Goal: Find specific page/section: Find specific page/section

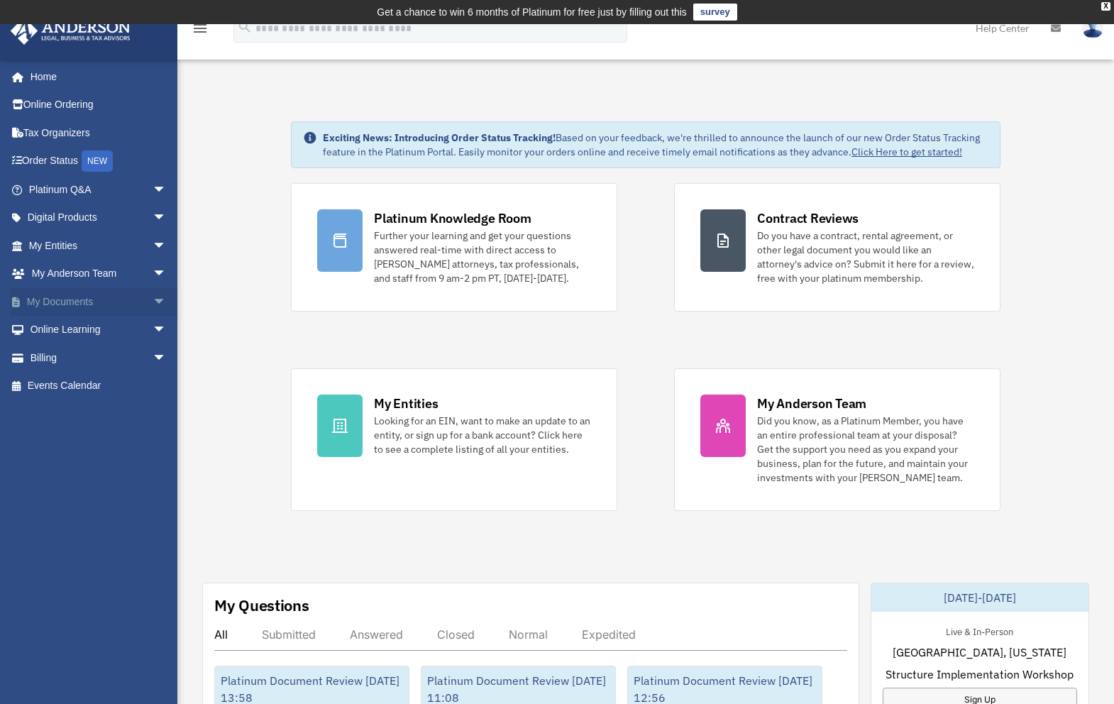
click at [61, 307] on link "My Documents arrow_drop_down" at bounding box center [99, 301] width 178 height 28
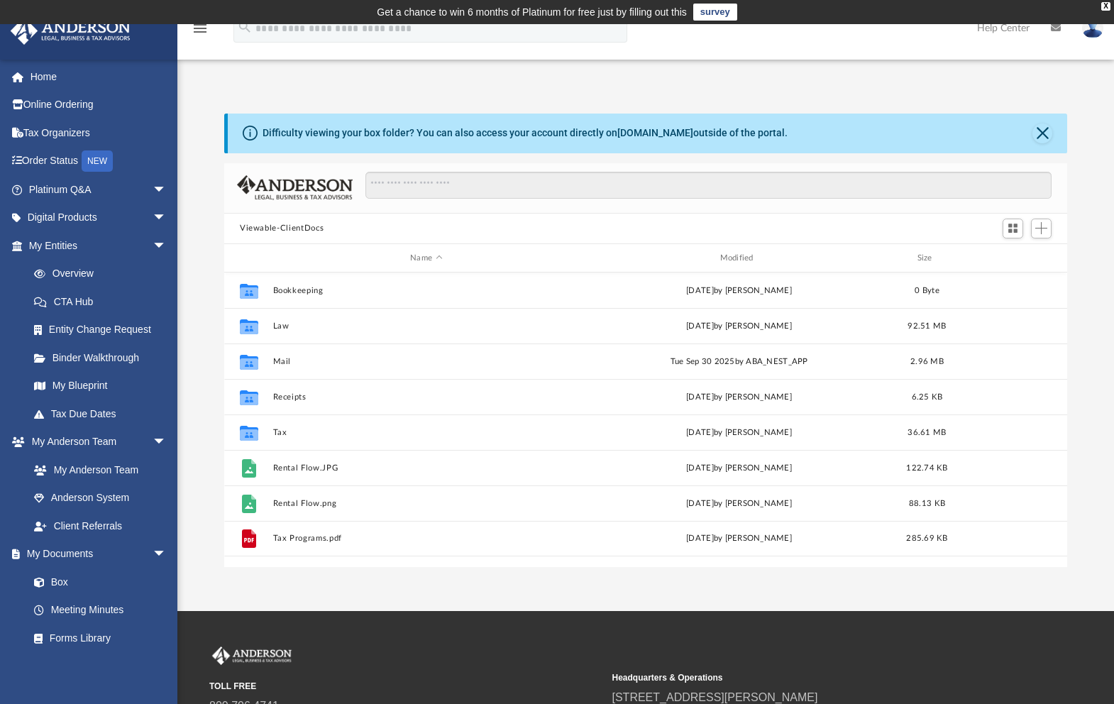
scroll to position [312, 832]
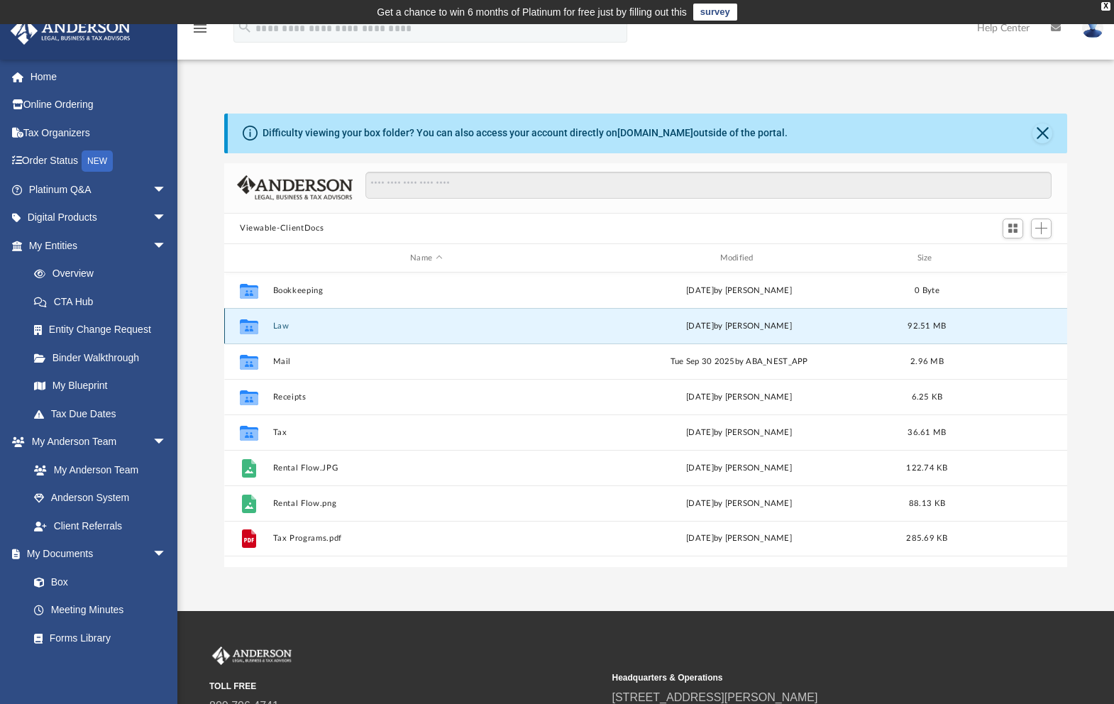
click at [275, 327] on button "Law" at bounding box center [426, 326] width 307 height 9
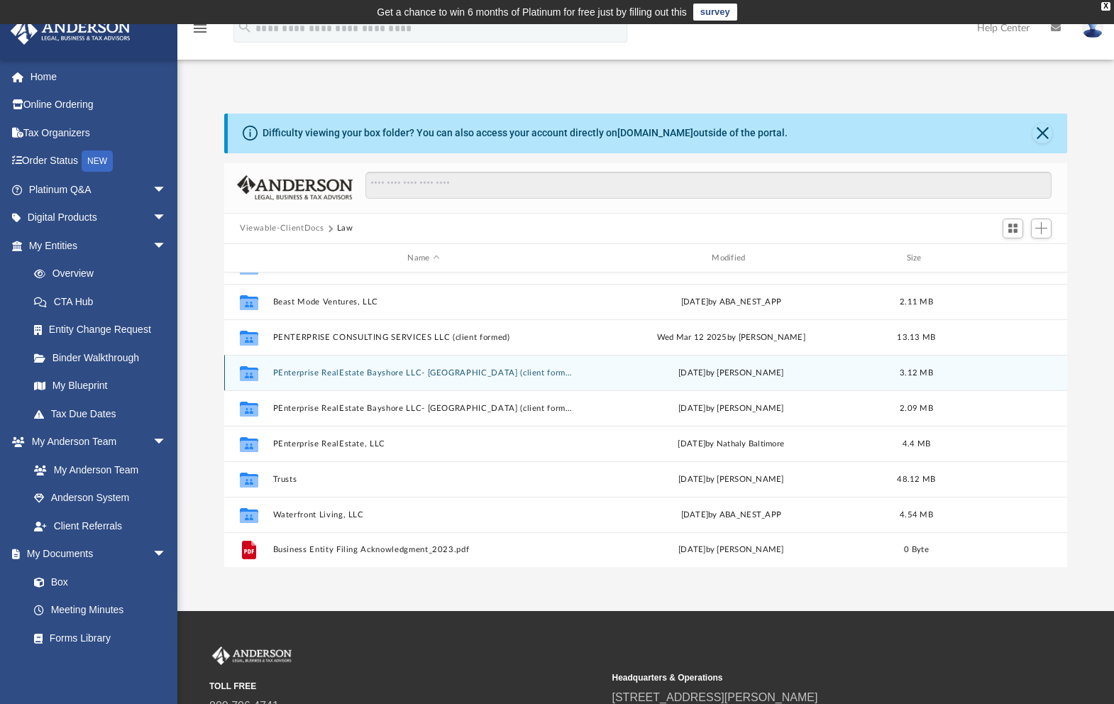
scroll to position [131, 0]
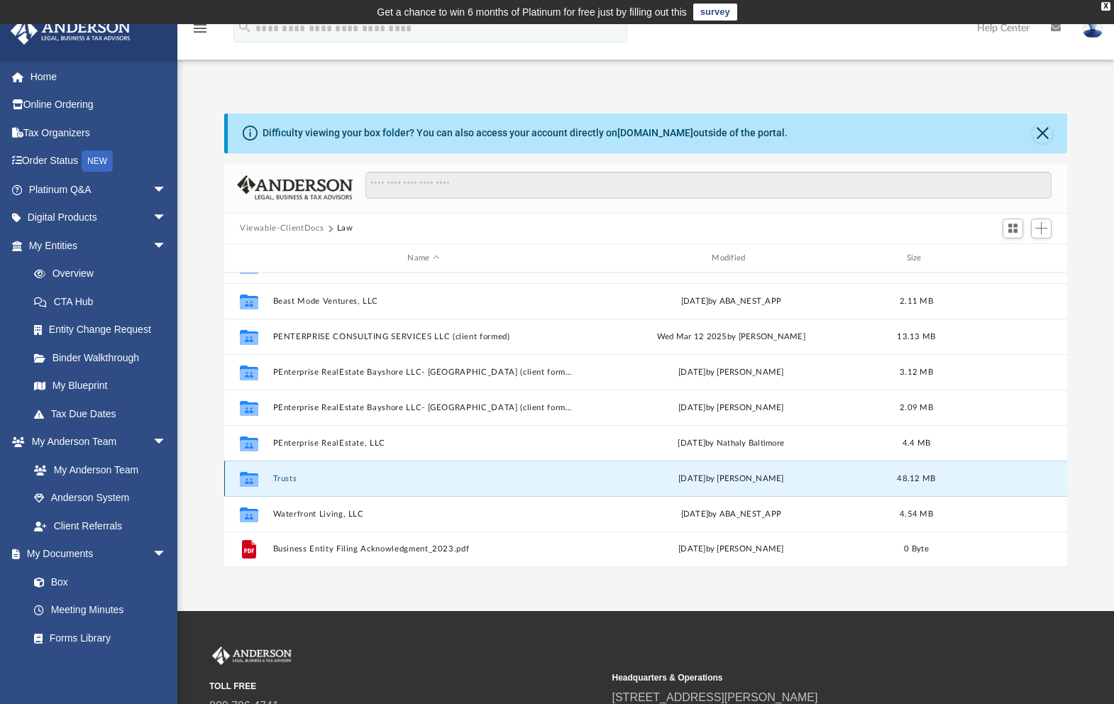
click at [274, 479] on button "Trusts" at bounding box center [424, 478] width 302 height 9
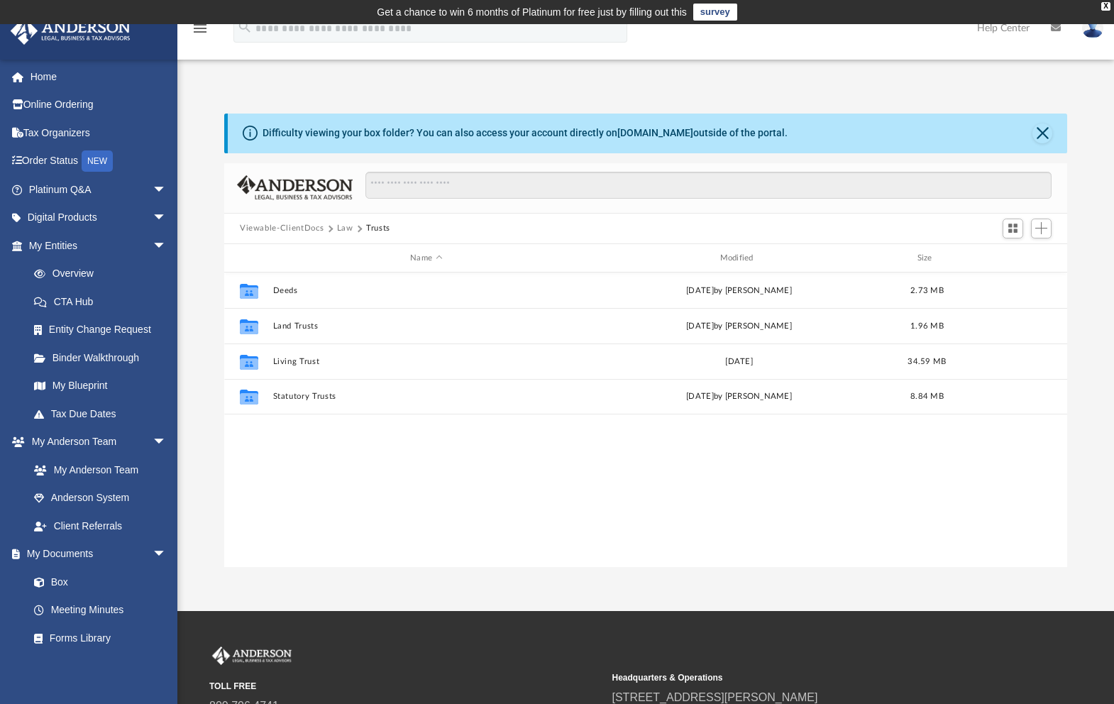
scroll to position [0, 0]
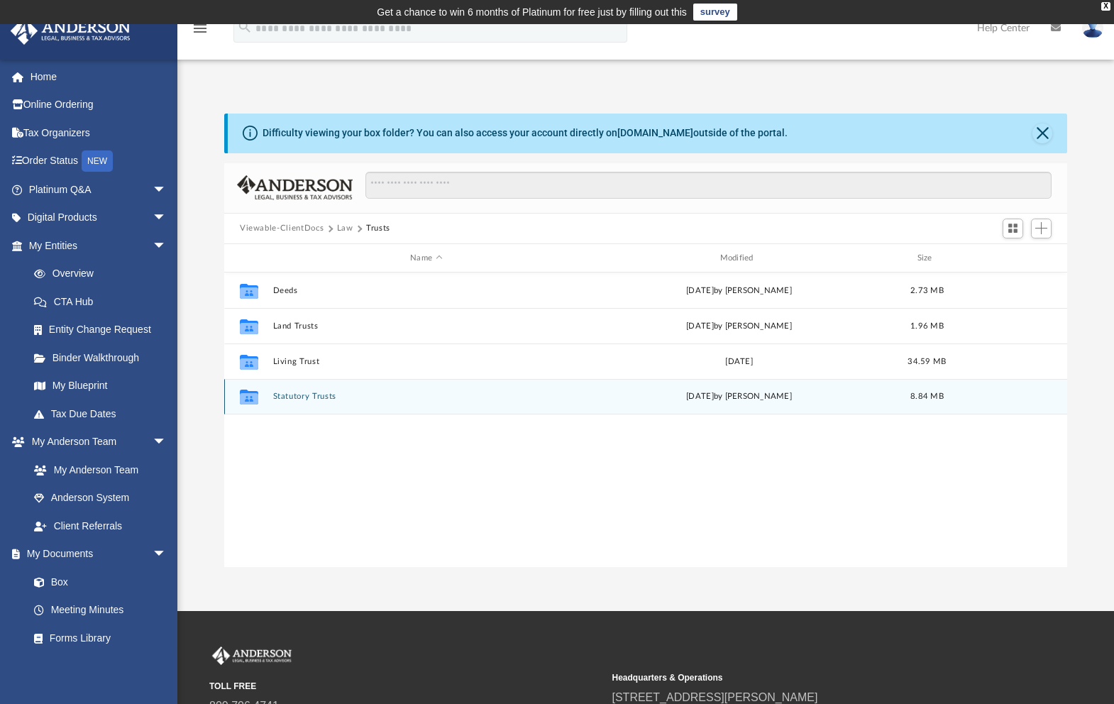
click at [311, 400] on button "Statutory Trusts" at bounding box center [426, 396] width 307 height 9
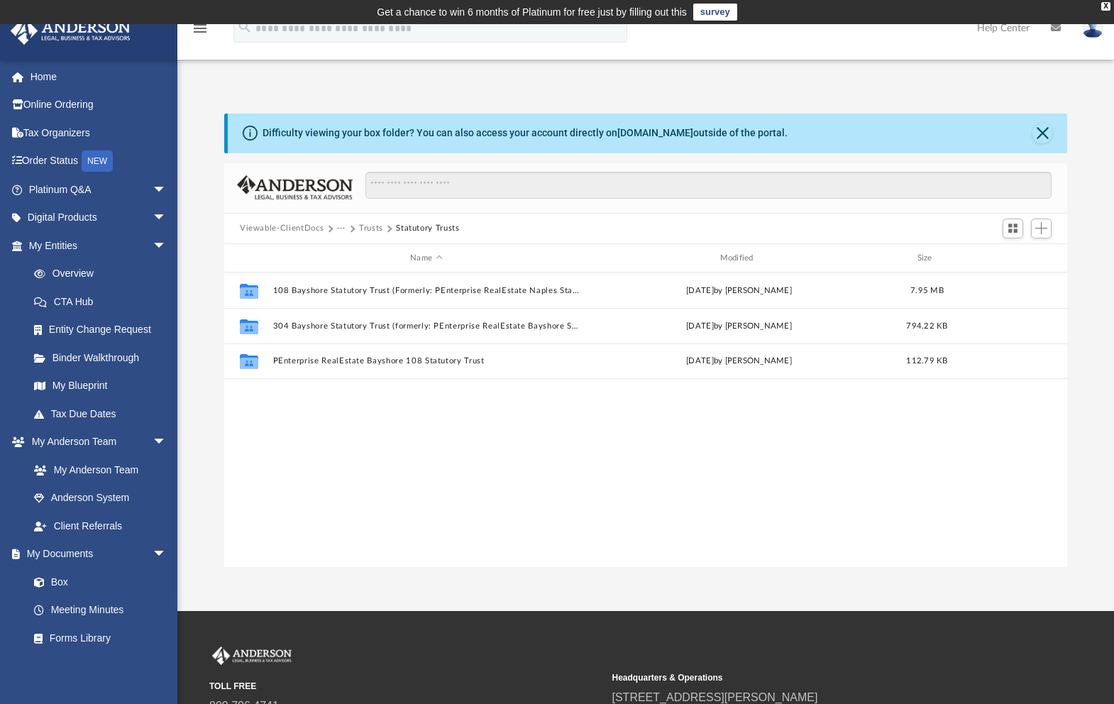
click at [367, 226] on button "Trusts" at bounding box center [371, 228] width 24 height 13
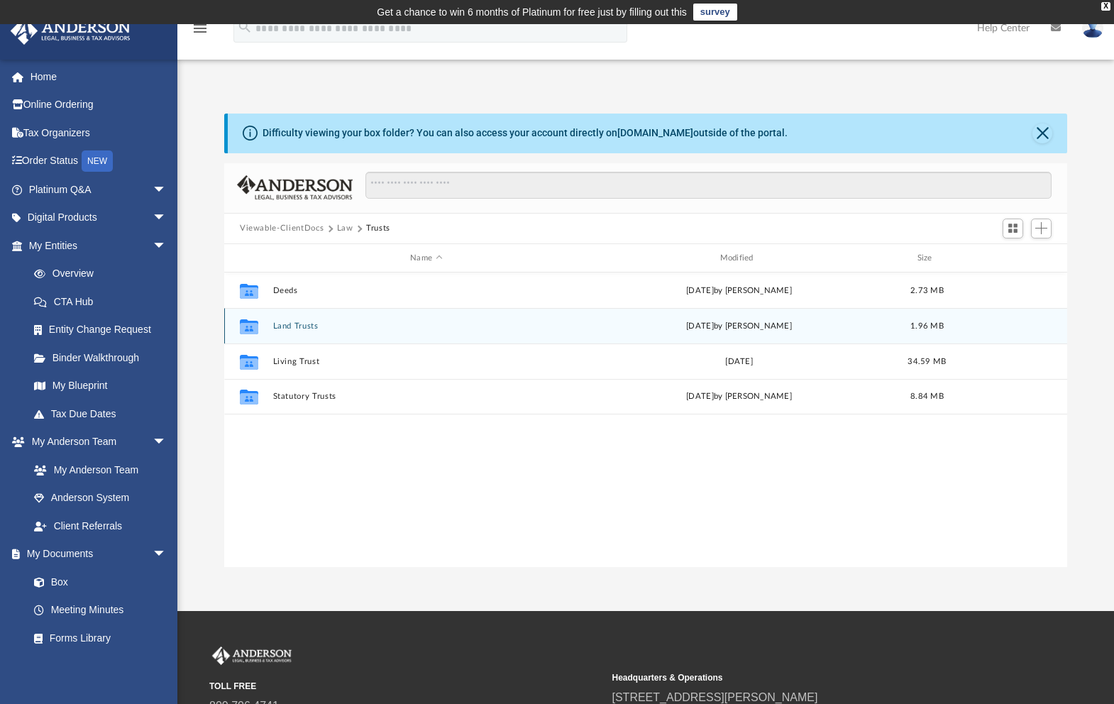
click at [293, 324] on button "Land Trusts" at bounding box center [426, 326] width 307 height 9
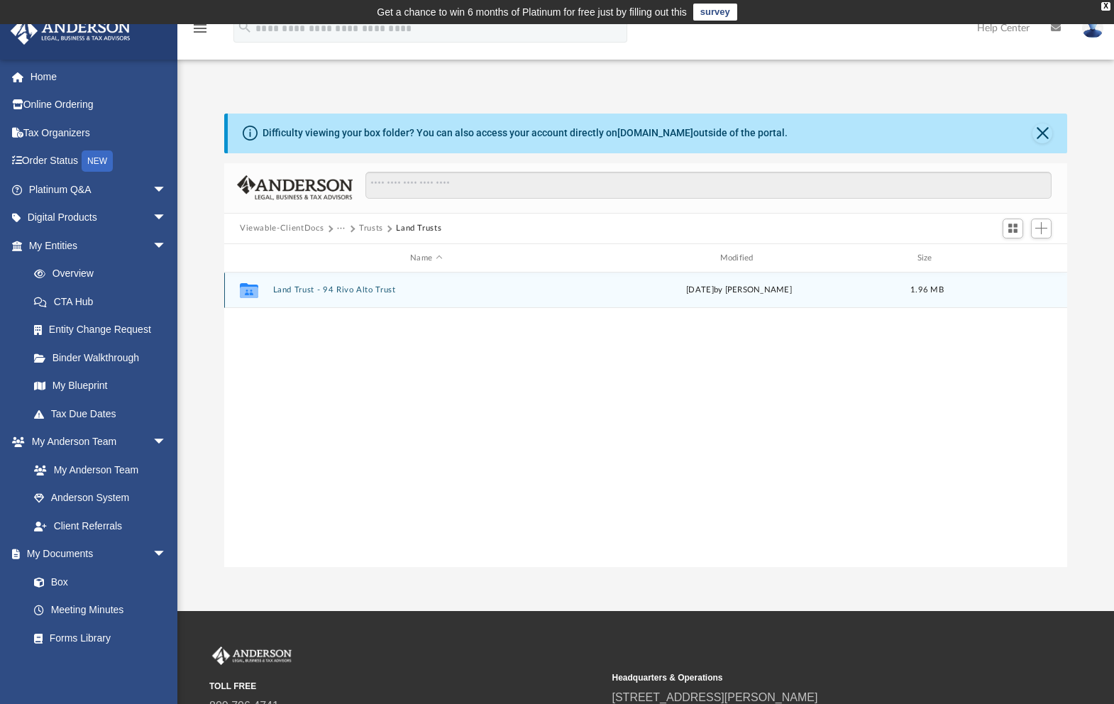
click at [347, 288] on button "Land Trust - 94 Rivo Alto Trust" at bounding box center [426, 290] width 307 height 9
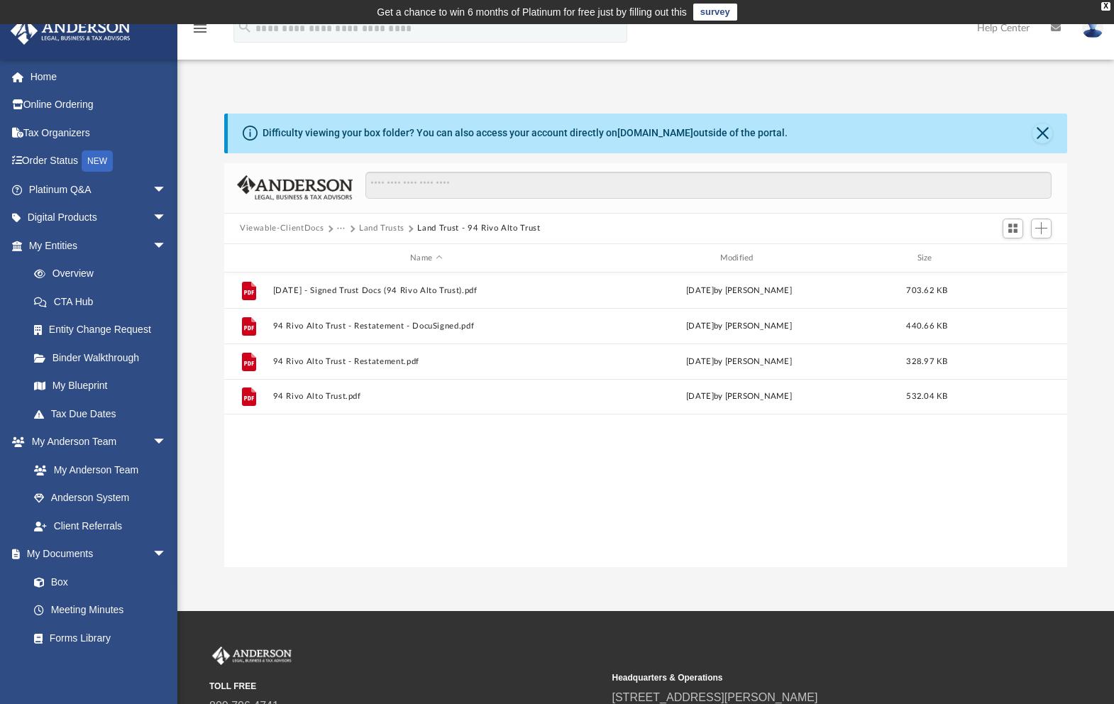
click at [300, 228] on button "Viewable-ClientDocs" at bounding box center [282, 228] width 84 height 13
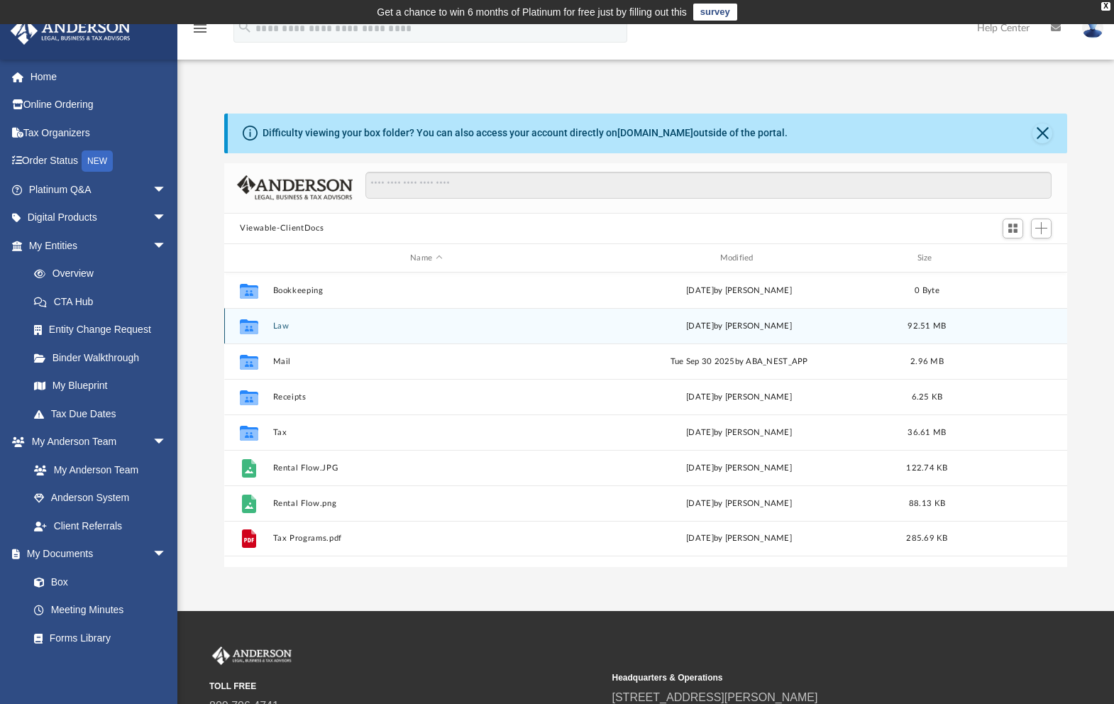
click at [281, 331] on div "Collaborated Folder Law yesterday by Greg Coughlan 92.51 MB" at bounding box center [645, 325] width 843 height 35
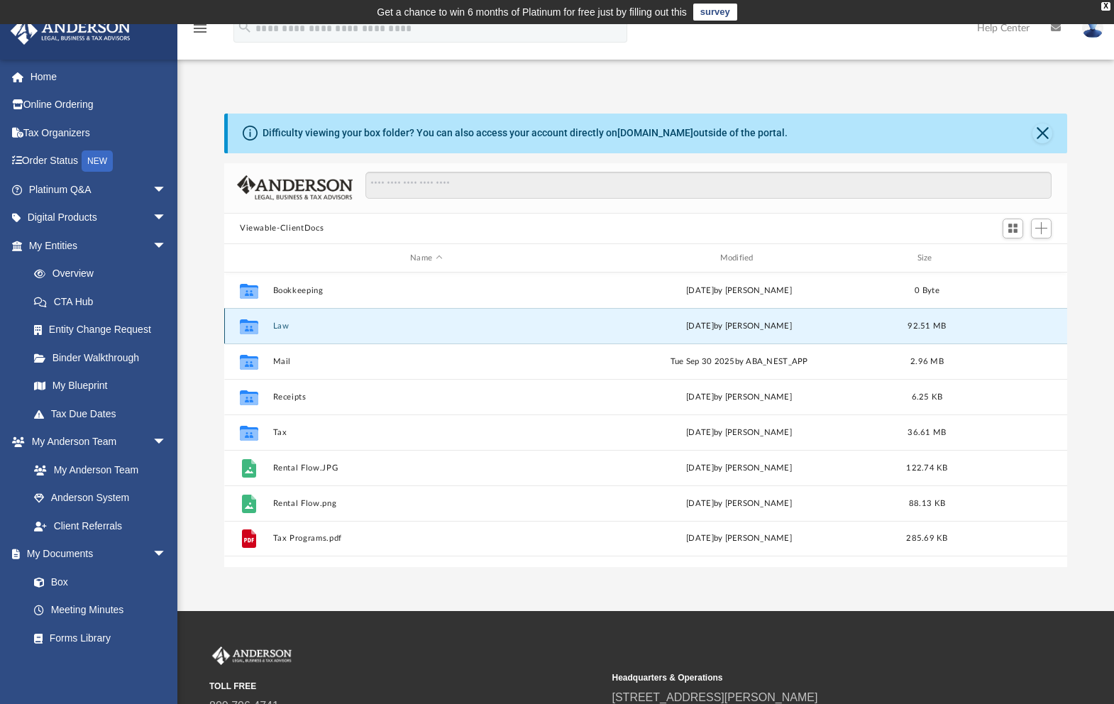
click at [274, 324] on button "Law" at bounding box center [426, 326] width 307 height 9
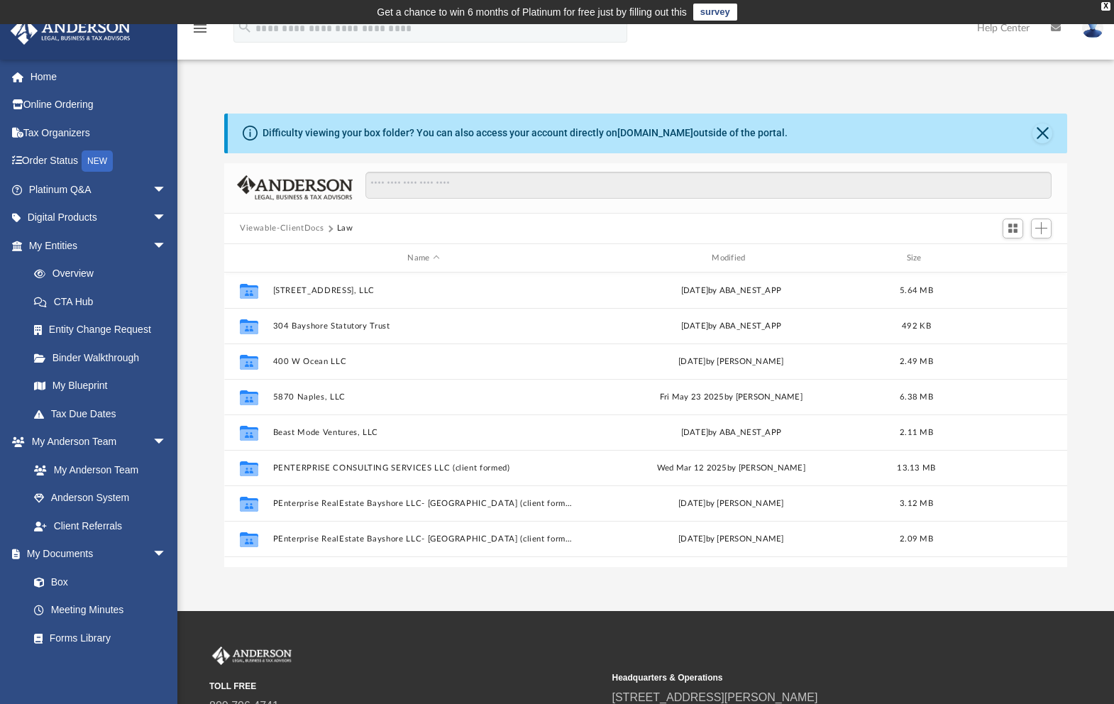
click at [295, 227] on button "Viewable-ClientDocs" at bounding box center [282, 228] width 84 height 13
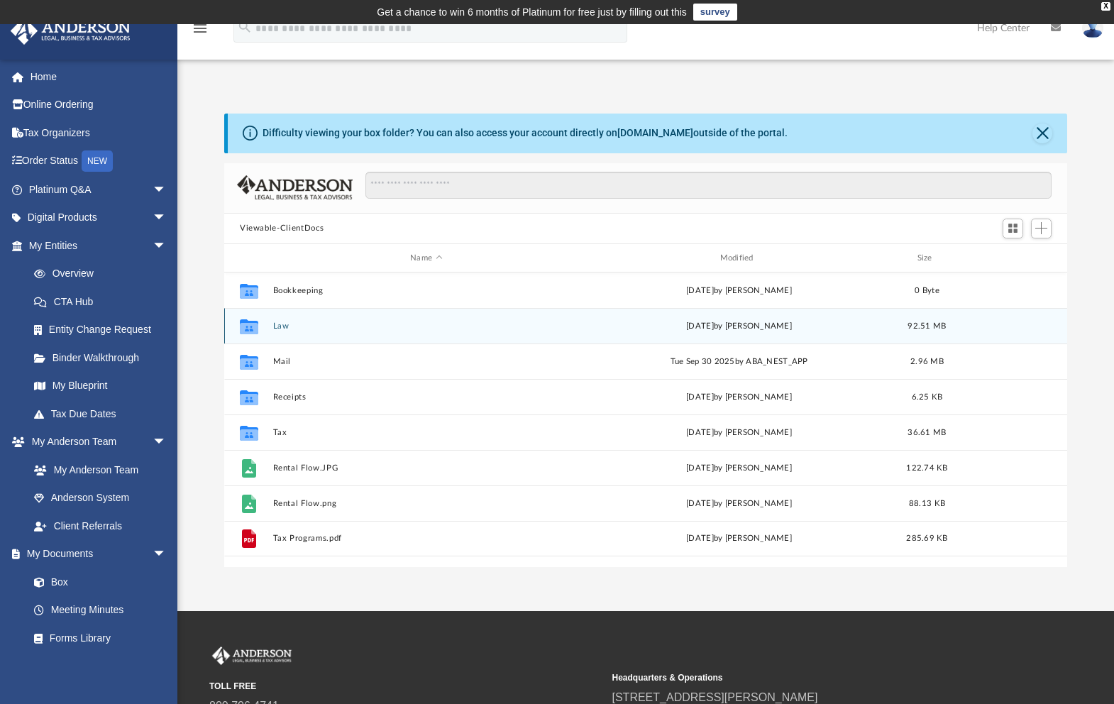
click at [249, 330] on icon "grid" at bounding box center [249, 328] width 18 height 11
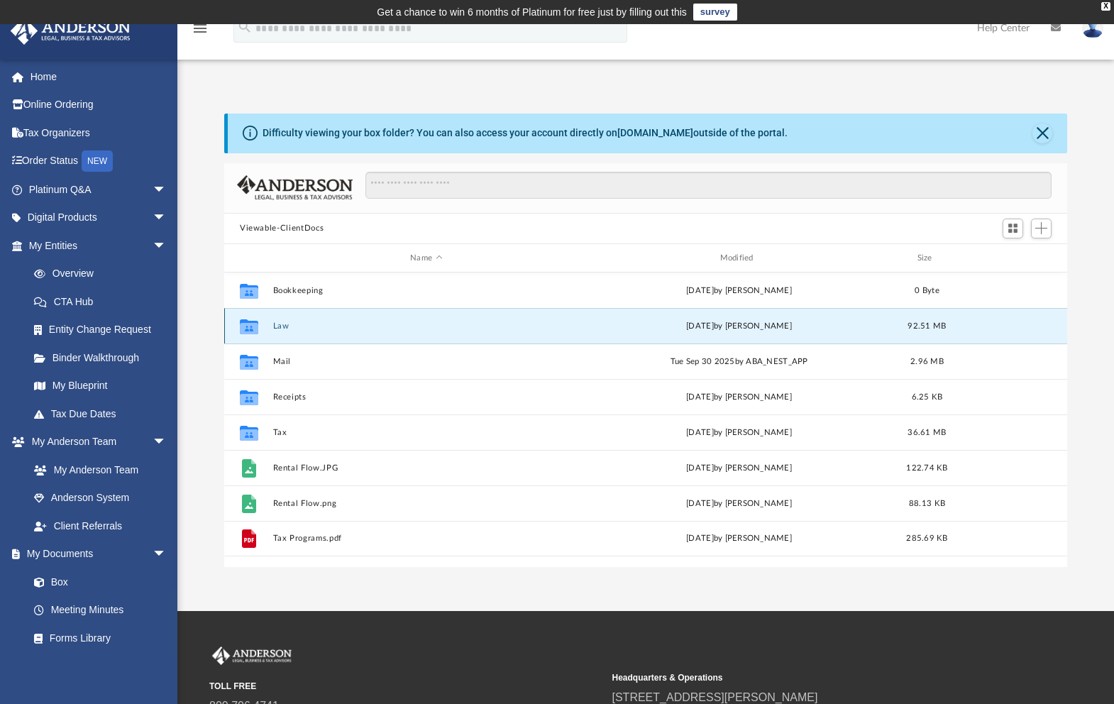
click at [250, 330] on icon "grid" at bounding box center [249, 326] width 18 height 15
click at [280, 326] on button "Law" at bounding box center [426, 326] width 307 height 9
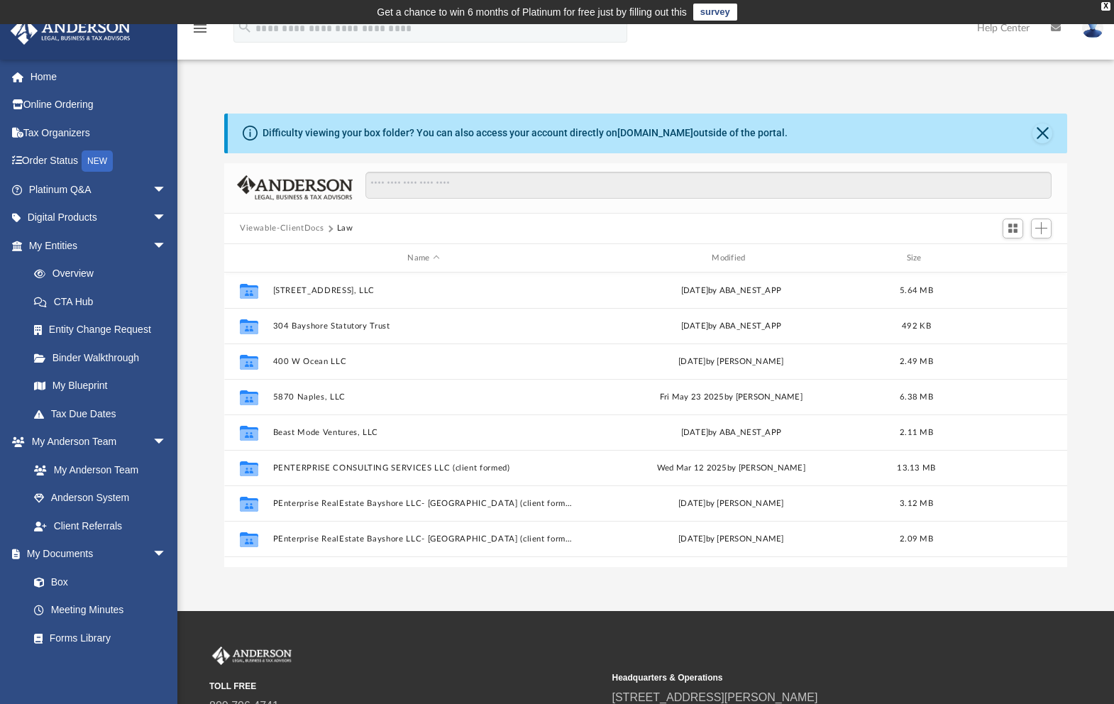
click at [301, 229] on button "Viewable-ClientDocs" at bounding box center [282, 228] width 84 height 13
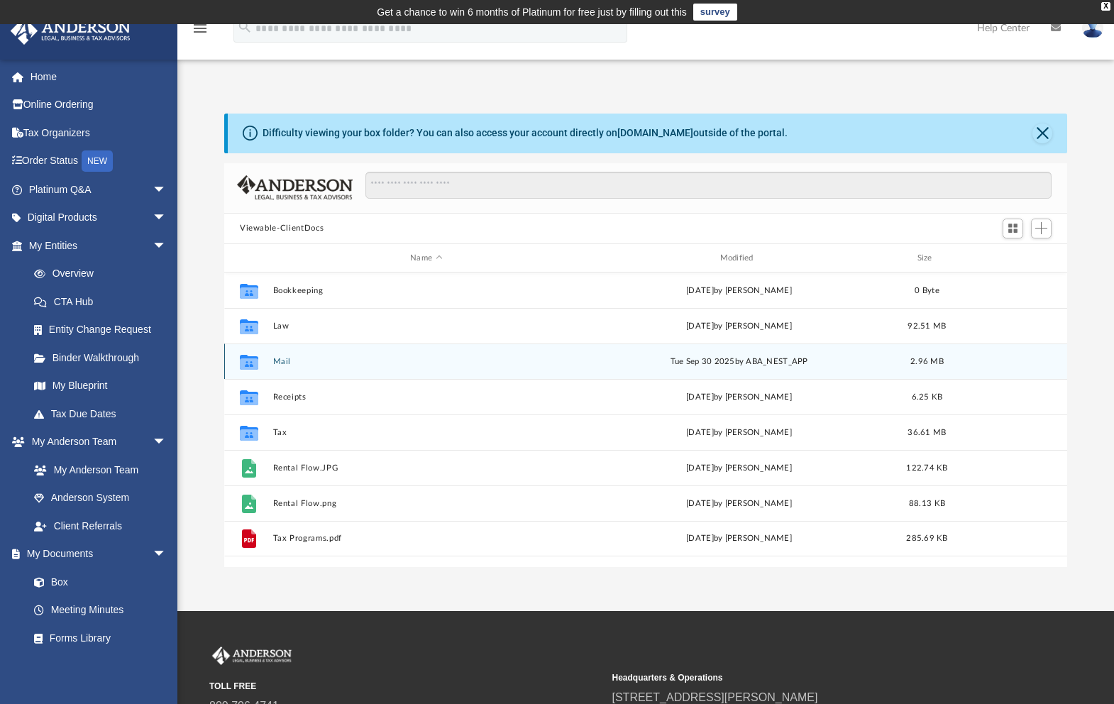
click at [253, 365] on icon "grid" at bounding box center [249, 363] width 18 height 11
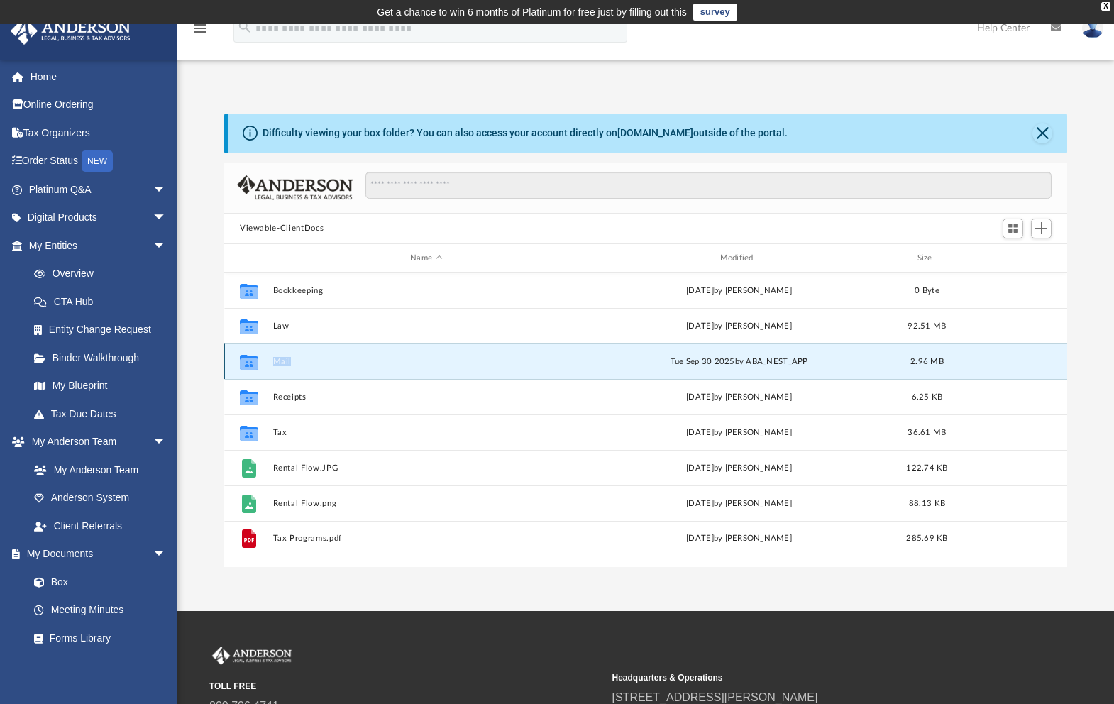
click at [253, 365] on icon "grid" at bounding box center [249, 363] width 18 height 11
click at [280, 362] on button "Mail" at bounding box center [426, 361] width 307 height 9
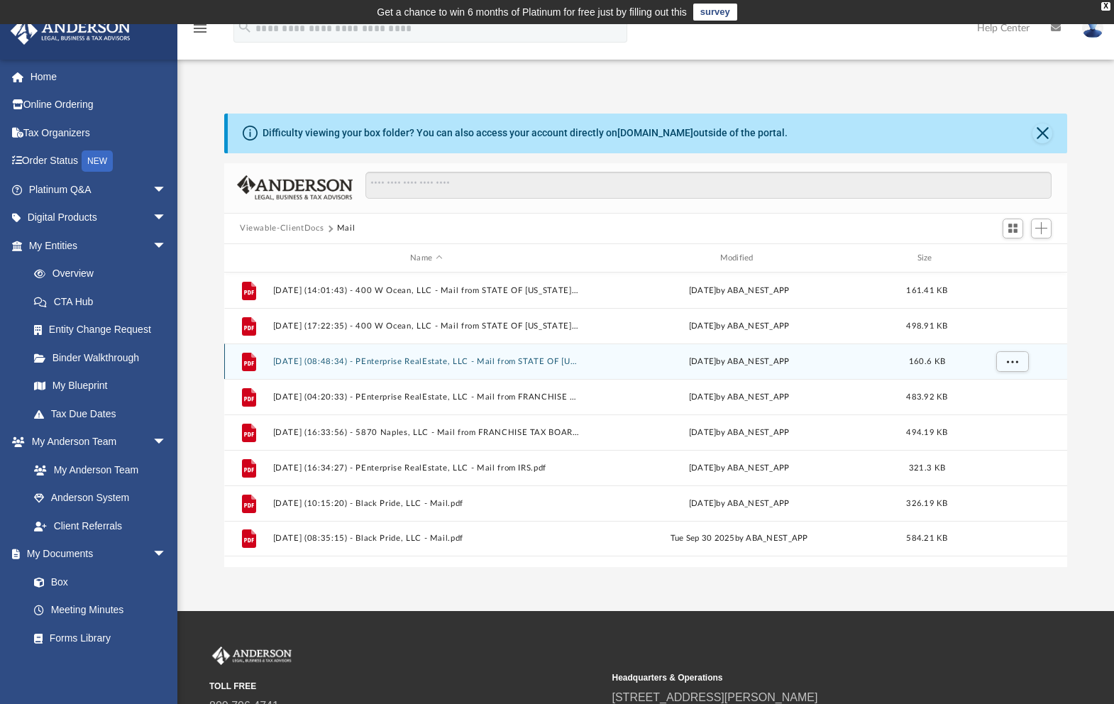
click at [286, 226] on button "Viewable-ClientDocs" at bounding box center [282, 228] width 84 height 13
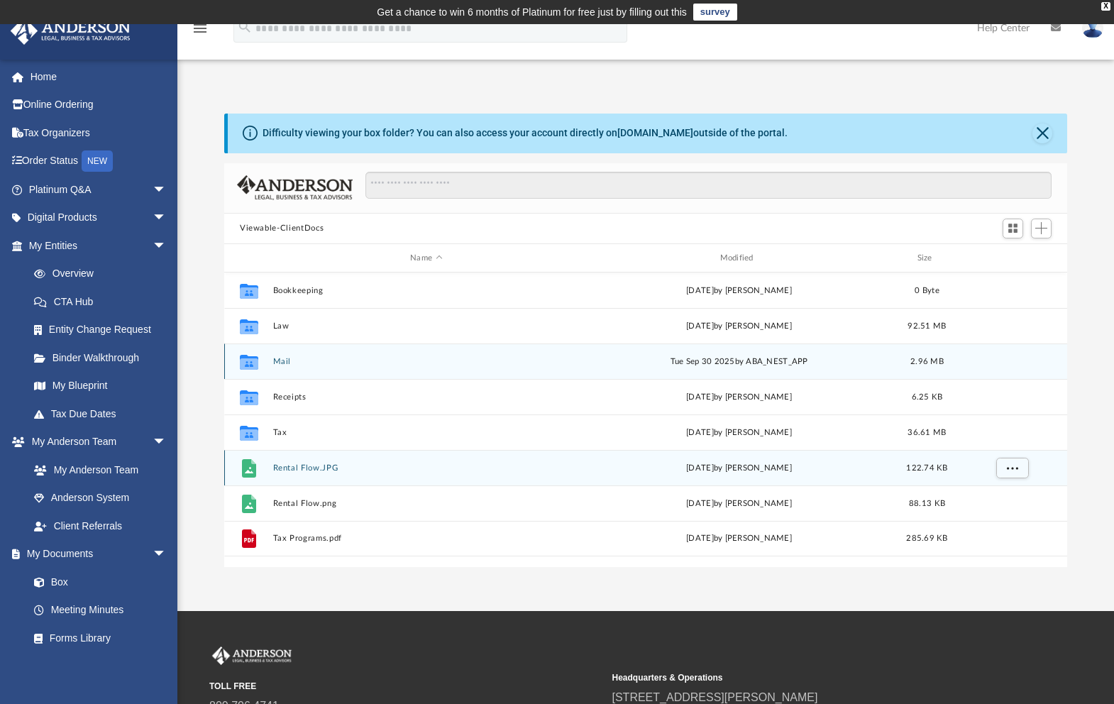
click at [288, 472] on button "Rental Flow.JPG" at bounding box center [426, 467] width 307 height 9
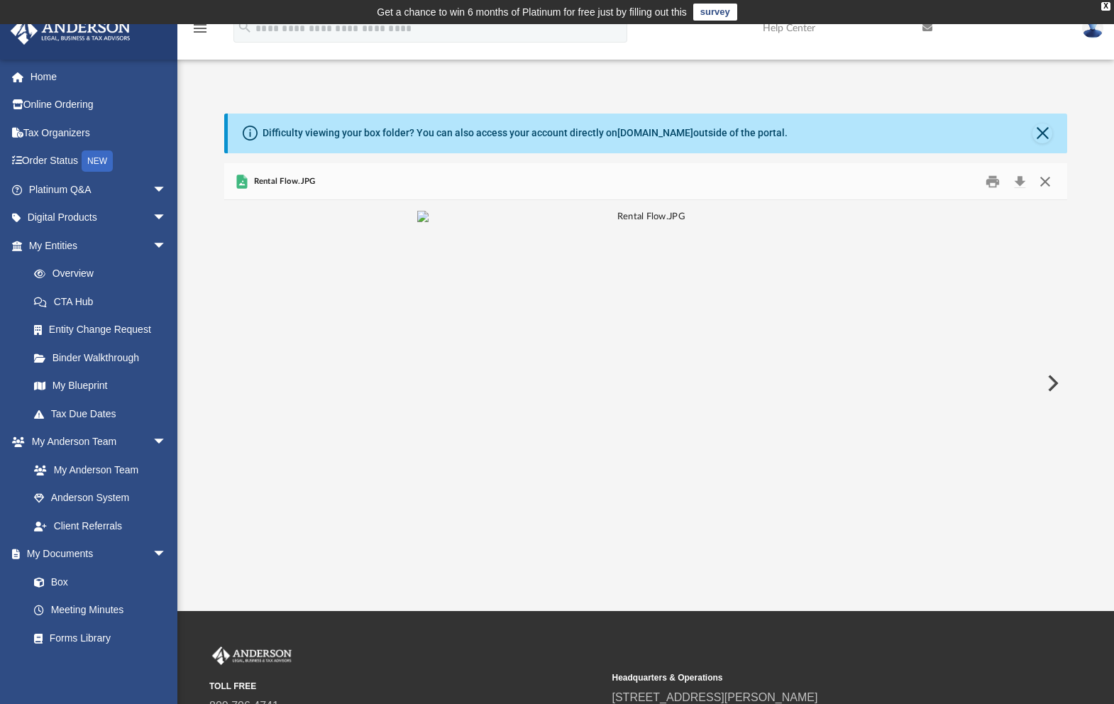
click at [1041, 180] on button "Close" at bounding box center [1046, 181] width 26 height 22
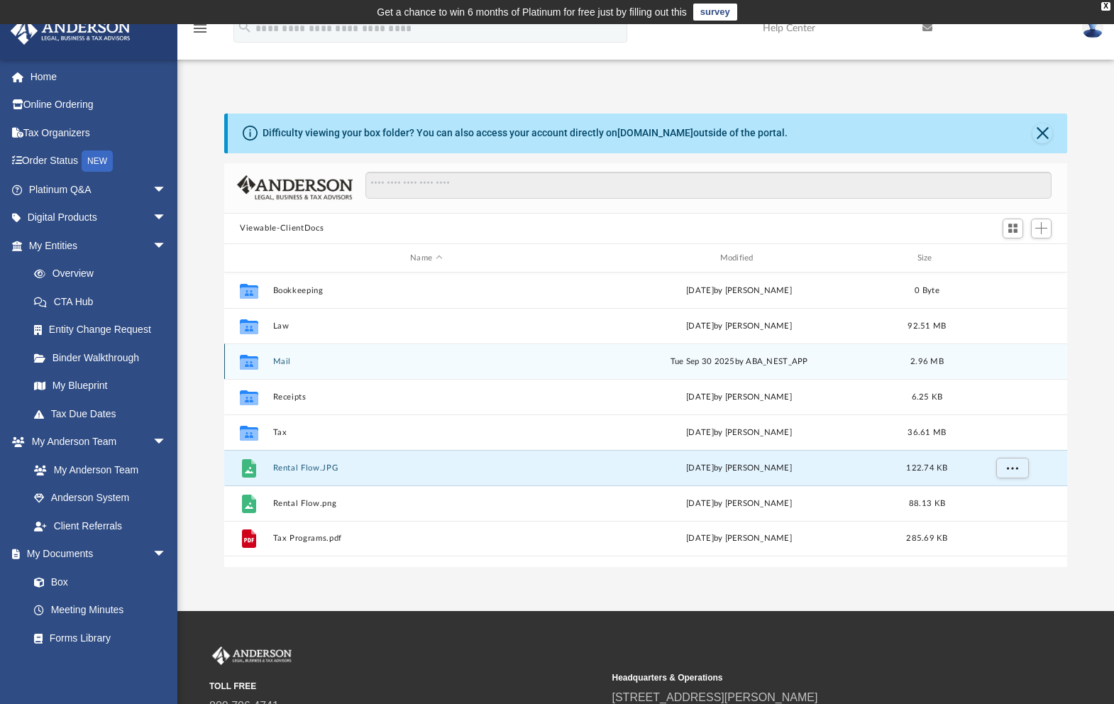
click at [302, 230] on button "Viewable-ClientDocs" at bounding box center [282, 228] width 84 height 13
click at [72, 387] on link "My Blueprint" at bounding box center [104, 386] width 168 height 28
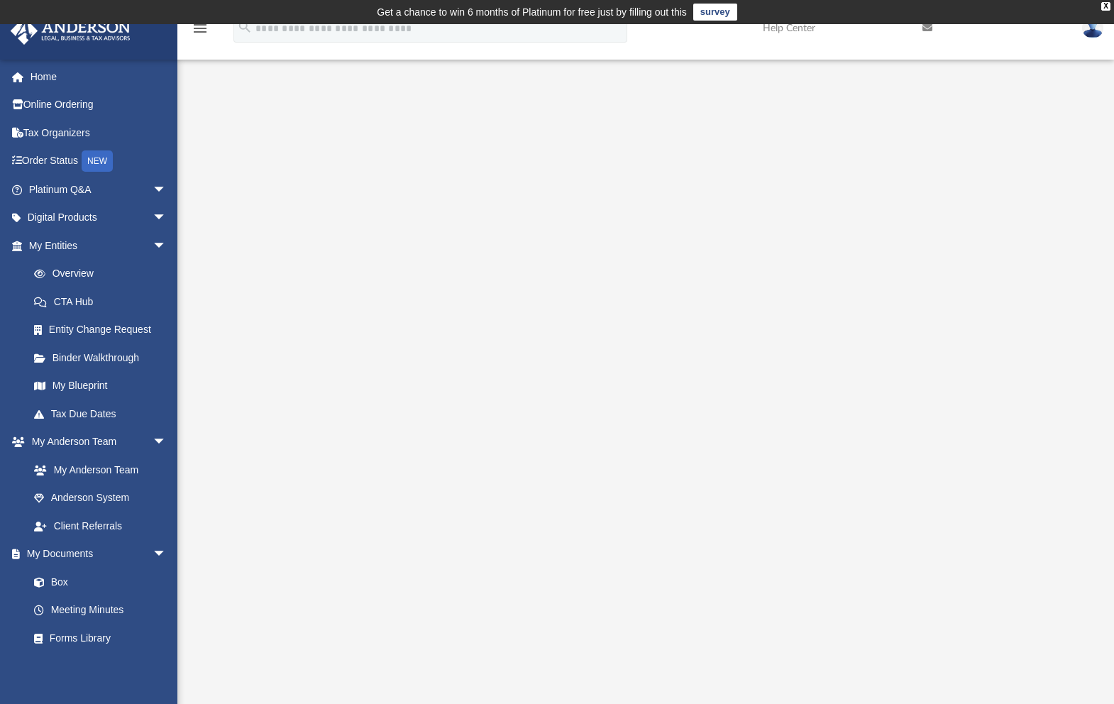
click at [1060, 219] on div at bounding box center [645, 398] width 843 height 568
